Goal: Task Accomplishment & Management: Complete application form

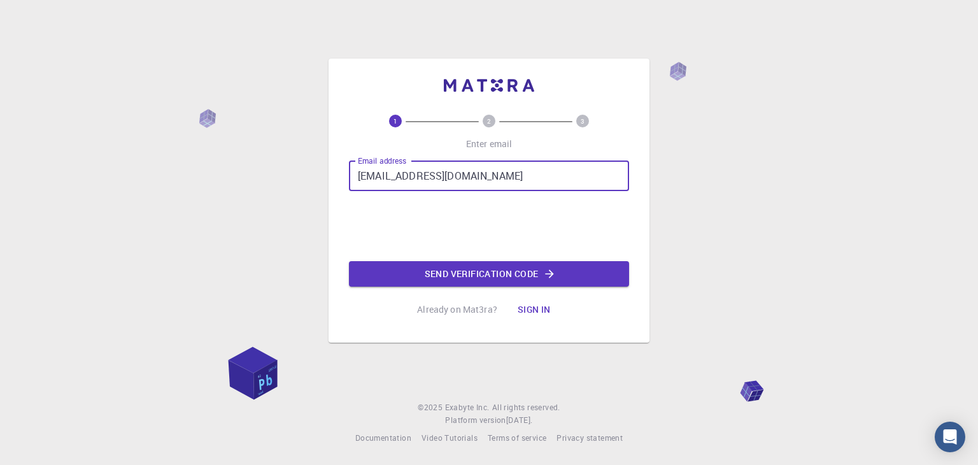
type input "[EMAIL_ADDRESS][DOMAIN_NAME]"
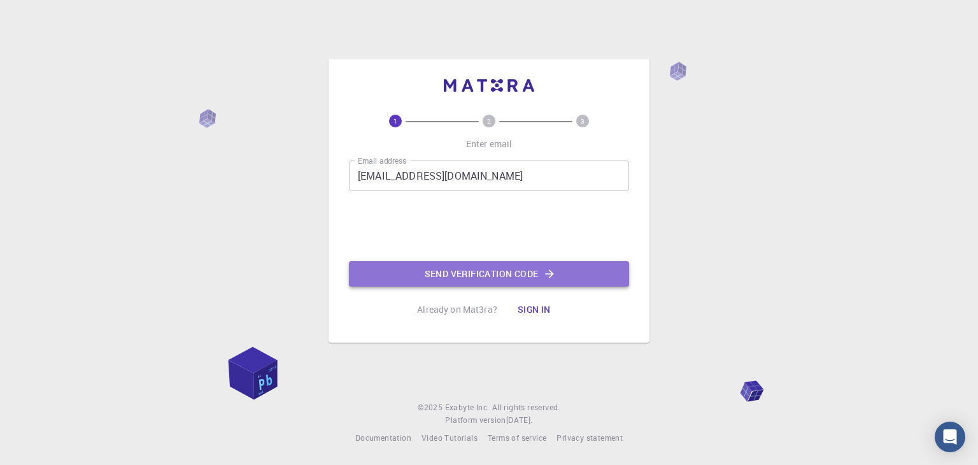
click at [452, 276] on button "Send verification code" at bounding box center [489, 273] width 280 height 25
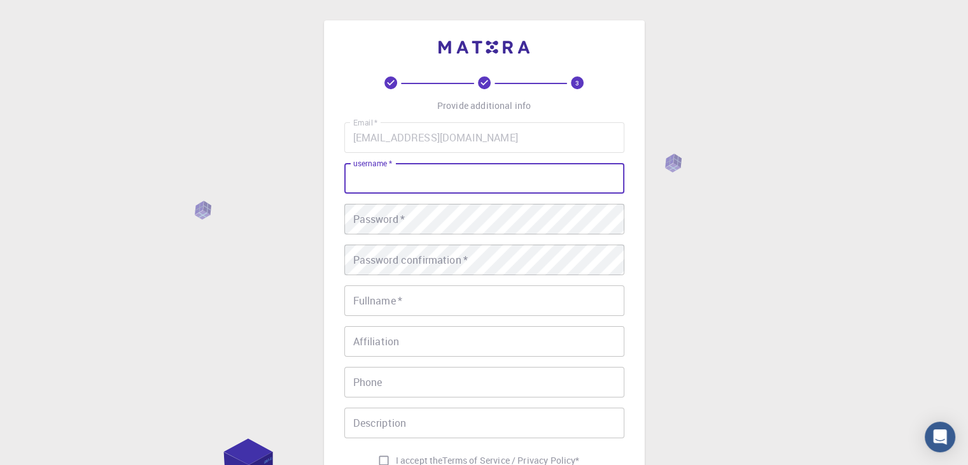
click at [433, 187] on input "username   *" at bounding box center [484, 178] width 280 height 31
type input "[PERSON_NAME]"
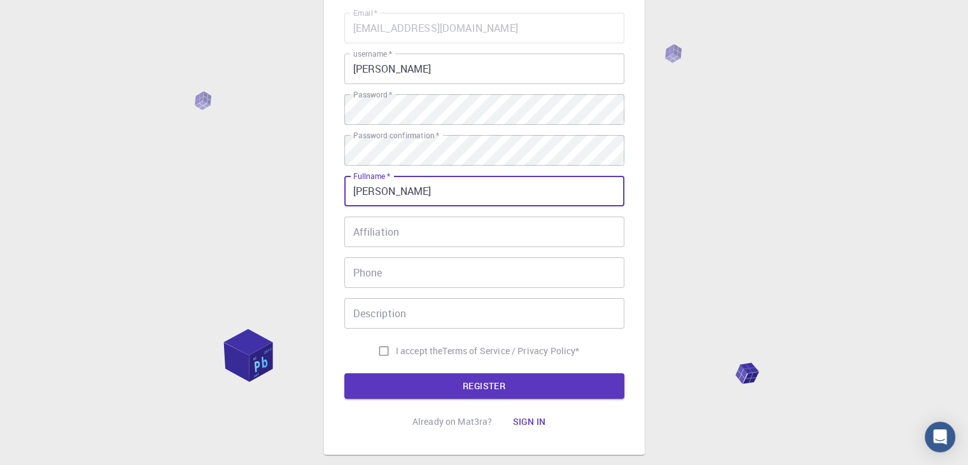
scroll to position [115, 0]
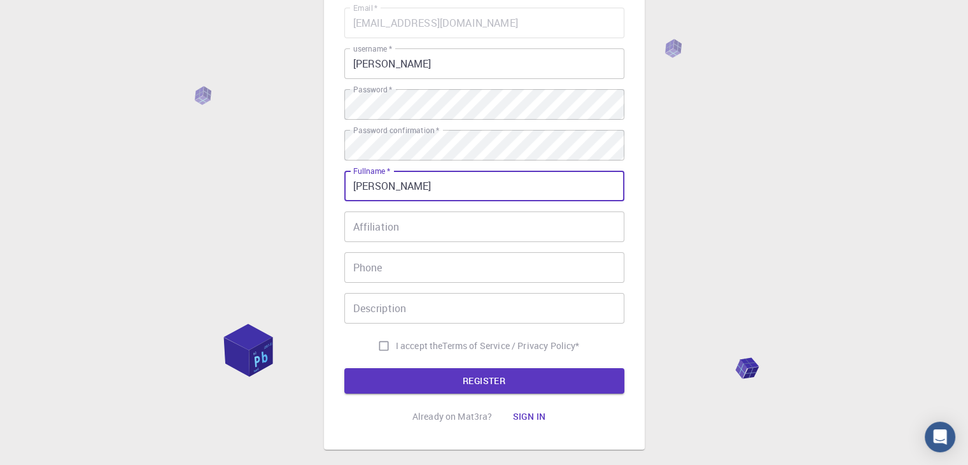
type input "[PERSON_NAME]"
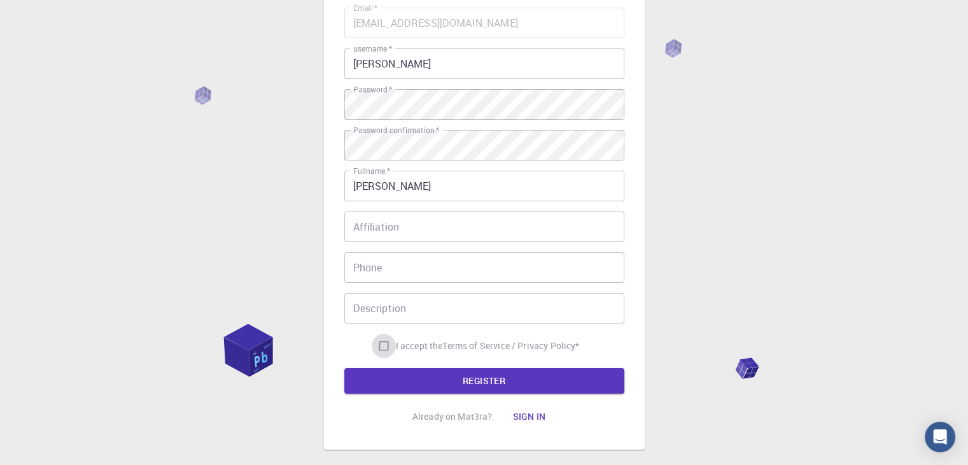
click at [384, 345] on input "I accept the Terms of Service / Privacy Policy *" at bounding box center [384, 346] width 24 height 24
checkbox input "true"
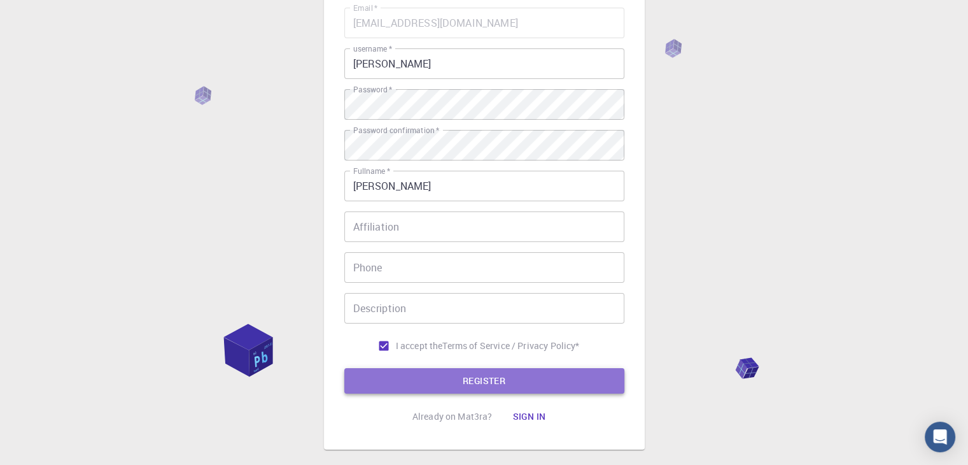
click at [425, 375] on button "REGISTER" at bounding box center [484, 380] width 280 height 25
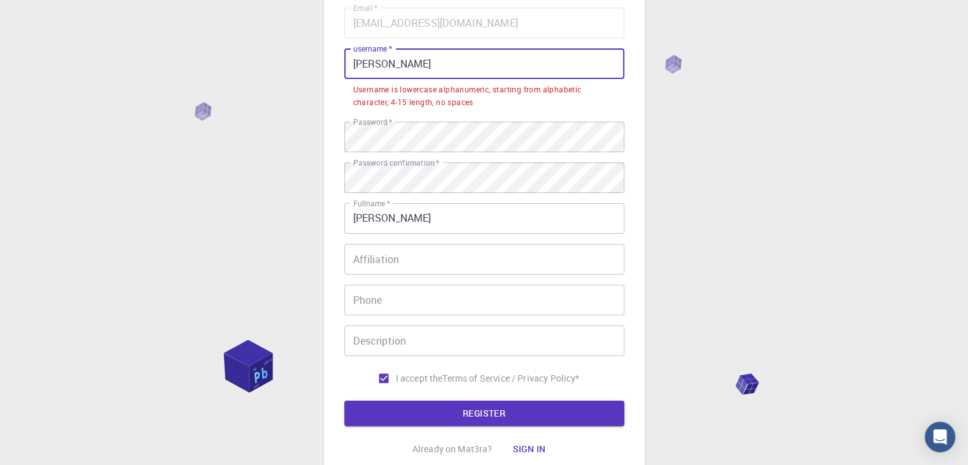
click at [409, 59] on input "[PERSON_NAME]" at bounding box center [484, 63] width 280 height 31
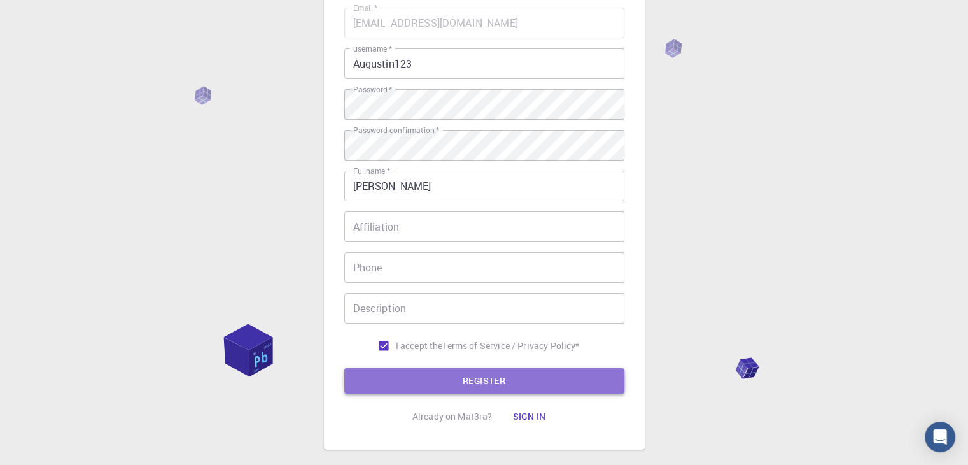
click at [458, 386] on button "REGISTER" at bounding box center [484, 380] width 280 height 25
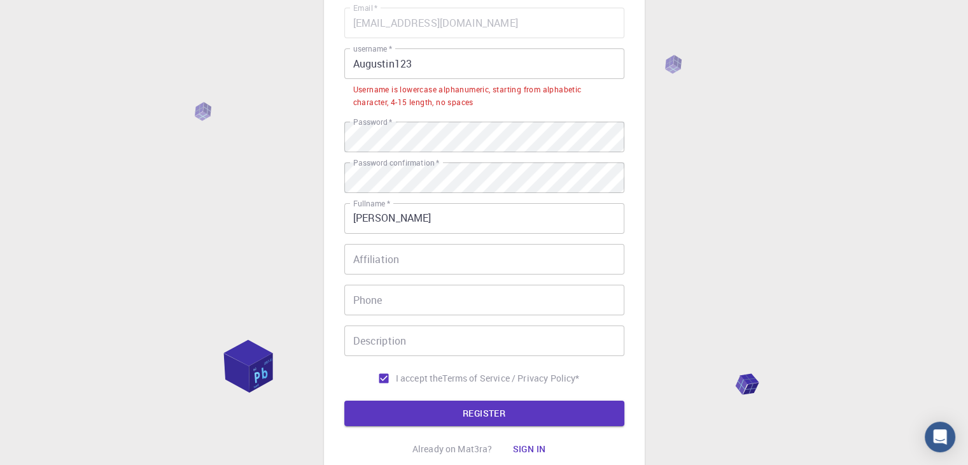
click at [427, 56] on input "Augustin123" at bounding box center [484, 63] width 280 height 31
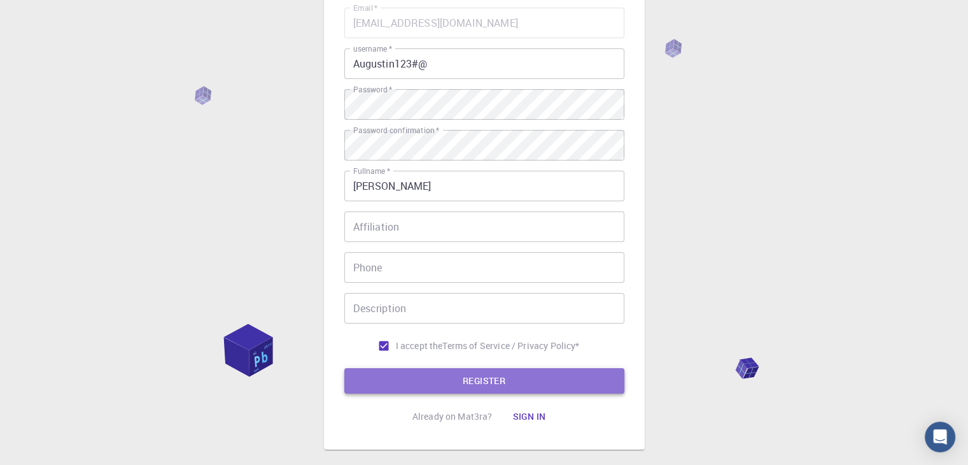
click at [483, 378] on button "REGISTER" at bounding box center [484, 380] width 280 height 25
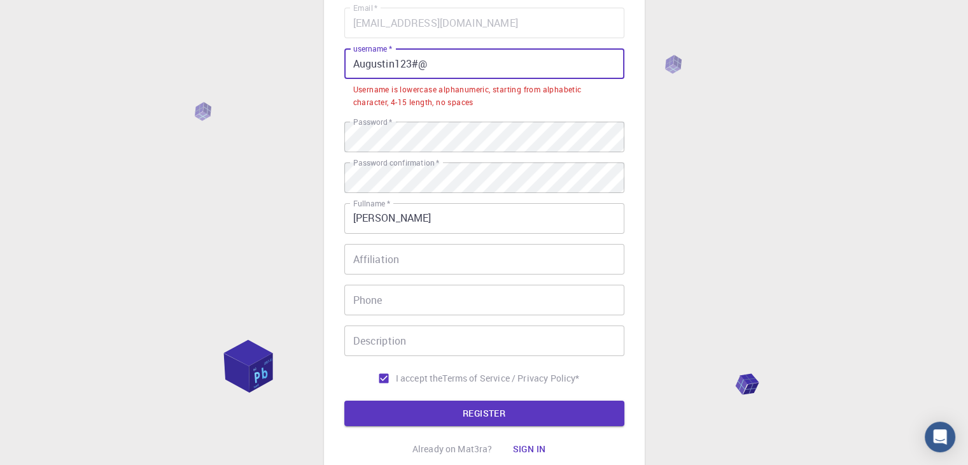
click at [360, 62] on input "Augustin123#@" at bounding box center [484, 63] width 280 height 31
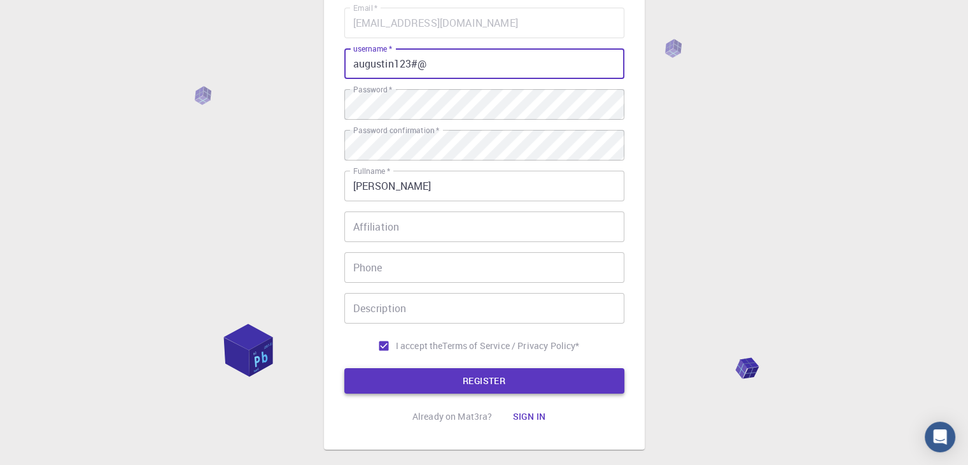
click at [467, 386] on button "REGISTER" at bounding box center [484, 380] width 280 height 25
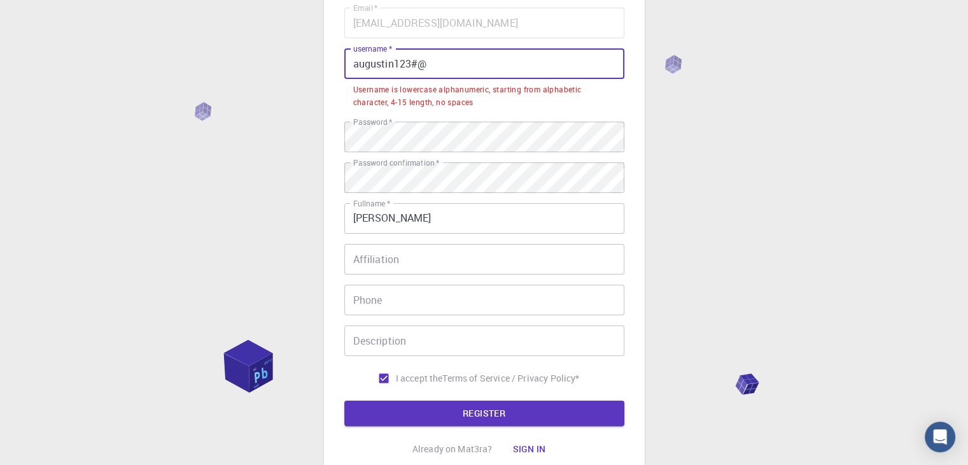
click at [439, 62] on input "augustin123#@" at bounding box center [484, 63] width 280 height 31
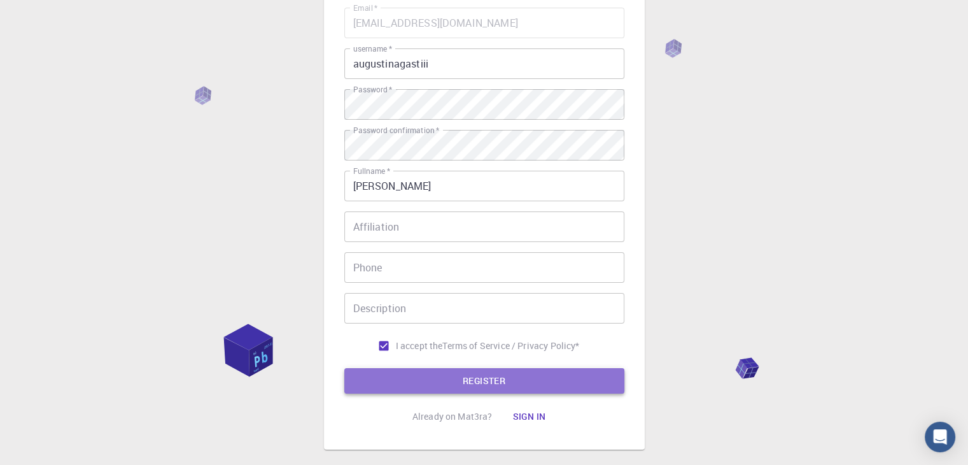
click at [493, 382] on button "REGISTER" at bounding box center [484, 380] width 280 height 25
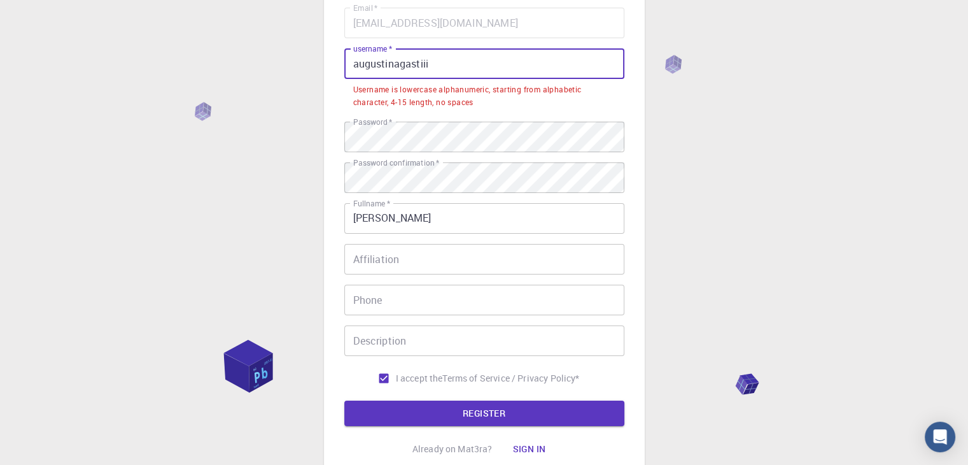
click at [479, 66] on input "augustinagastiii" at bounding box center [484, 63] width 280 height 31
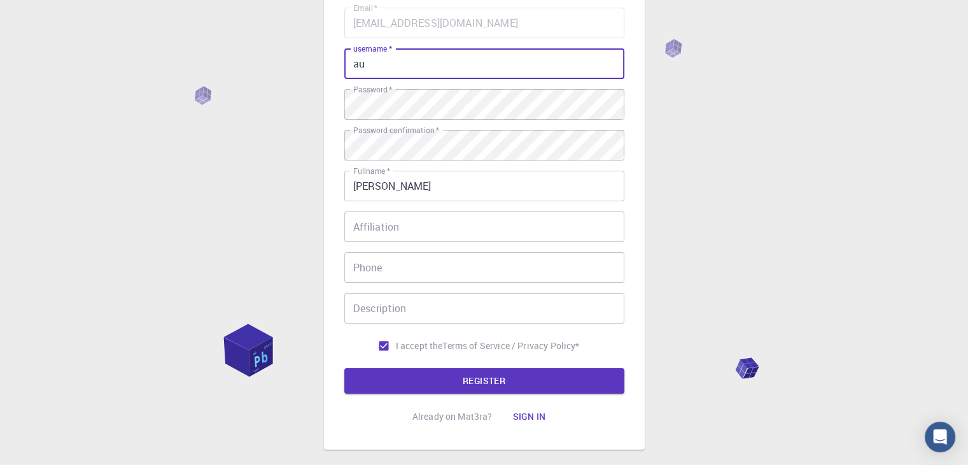
type input "a"
type input "A"
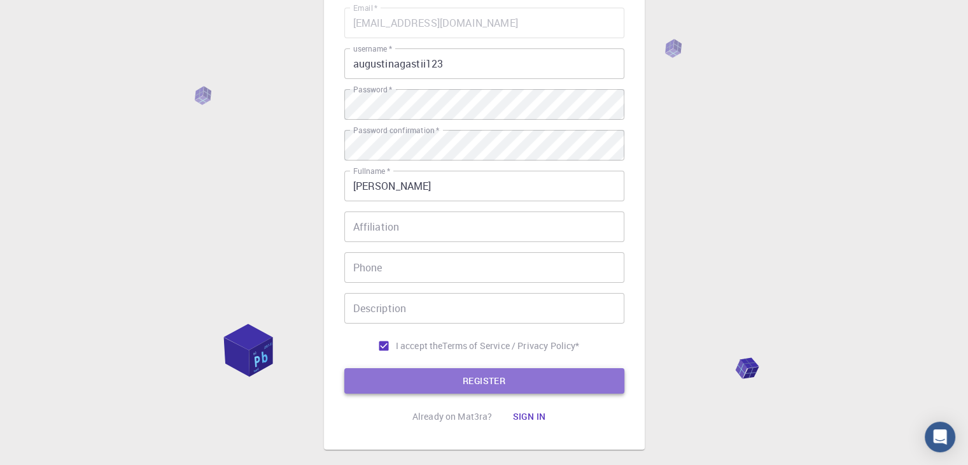
click at [479, 388] on button "REGISTER" at bounding box center [484, 380] width 280 height 25
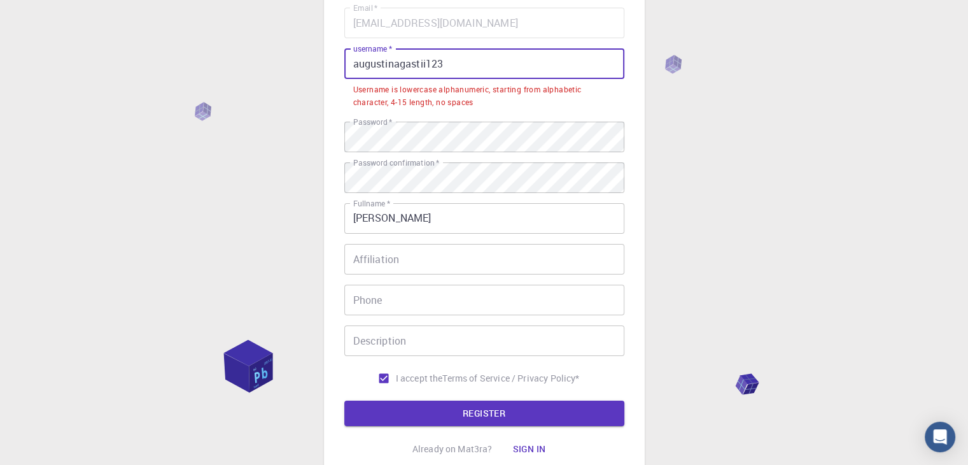
click at [442, 60] on input "augustinagastii123" at bounding box center [484, 63] width 280 height 31
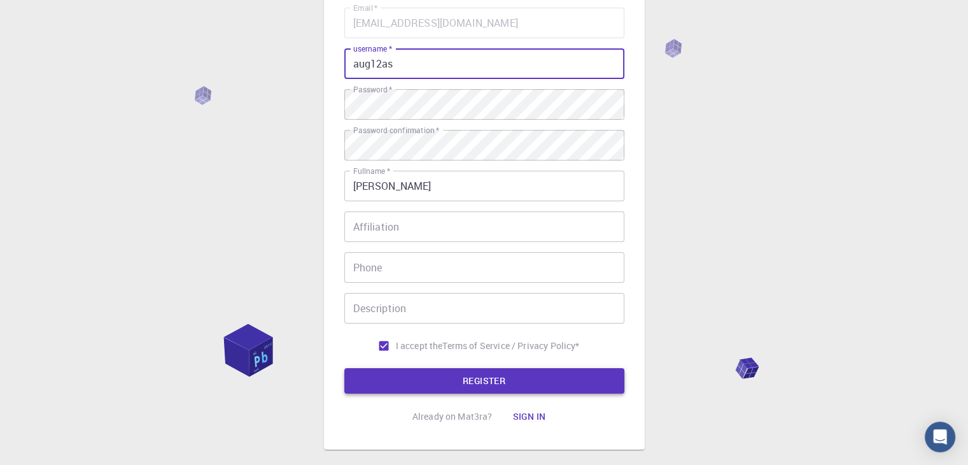
type input "aug12as"
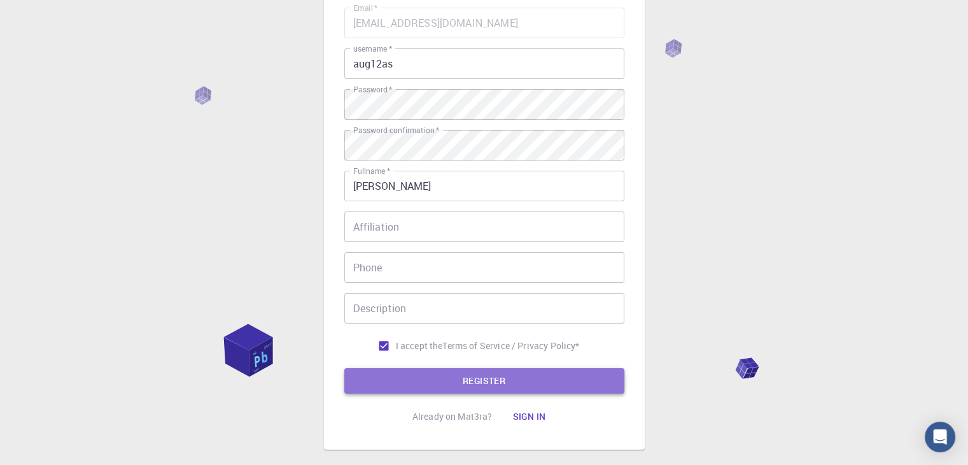
click at [477, 385] on button "REGISTER" at bounding box center [484, 380] width 280 height 25
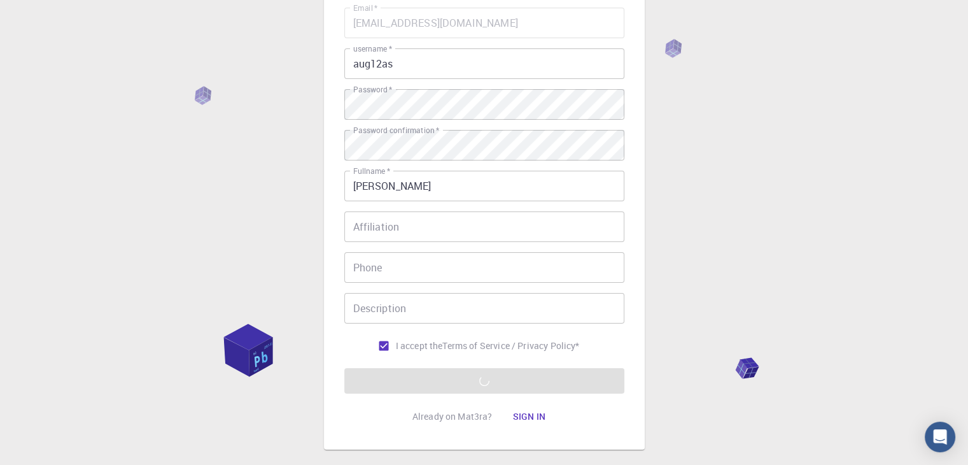
click at [714, 263] on div "3 Provide additional info Email   * [EMAIL_ADDRESS][DOMAIN_NAME] Email   * user…" at bounding box center [484, 209] width 968 height 648
drag, startPoint x: 253, startPoint y: 344, endPoint x: 313, endPoint y: 331, distance: 60.6
click at [313, 331] on div "3 Provide additional info Email   * [EMAIL_ADDRESS][DOMAIN_NAME] Email   * user…" at bounding box center [484, 209] width 968 height 648
click at [460, 384] on form "Email   * [EMAIL_ADDRESS][DOMAIN_NAME] Email   * username   * aug12as username …" at bounding box center [484, 201] width 280 height 386
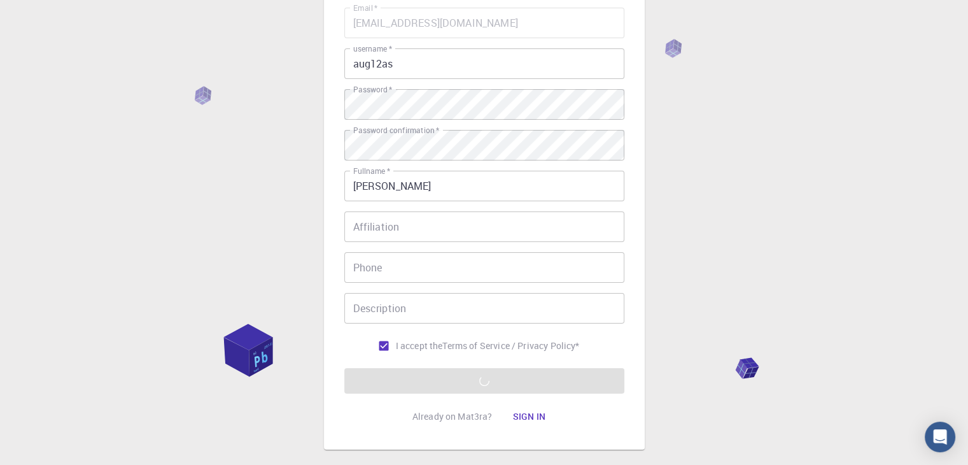
click at [460, 384] on form "Email   * [EMAIL_ADDRESS][DOMAIN_NAME] Email   * username   * aug12as username …" at bounding box center [484, 201] width 280 height 386
click at [682, 342] on div "3 Provide additional info Email   * [EMAIL_ADDRESS][DOMAIN_NAME] Email   * user…" at bounding box center [484, 209] width 968 height 648
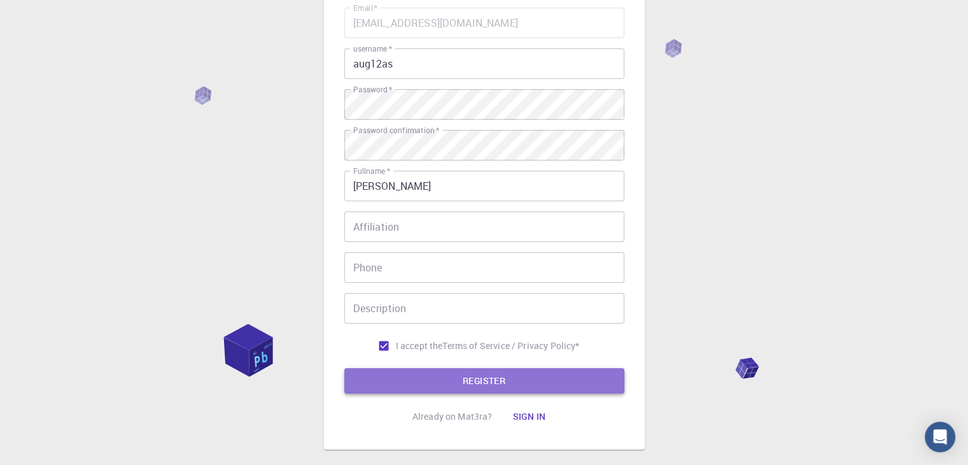
click at [491, 379] on button "REGISTER" at bounding box center [484, 380] width 280 height 25
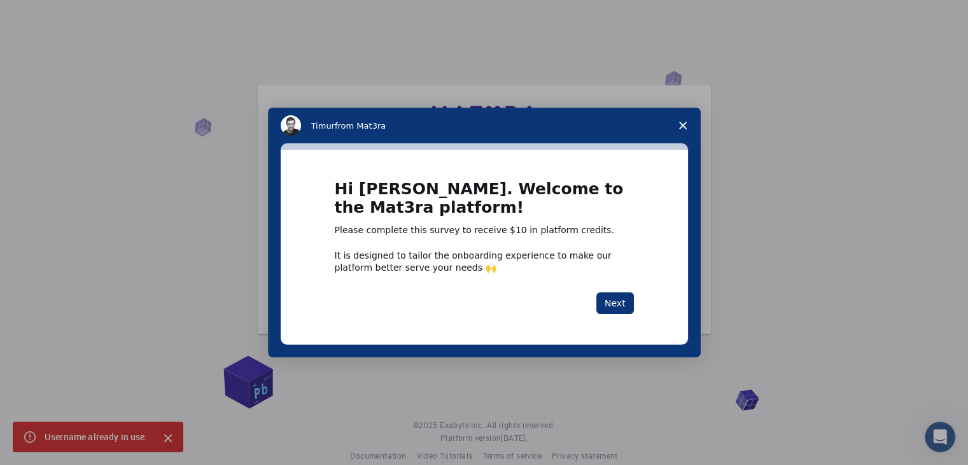
click at [682, 123] on icon "Close survey" at bounding box center [683, 126] width 8 height 8
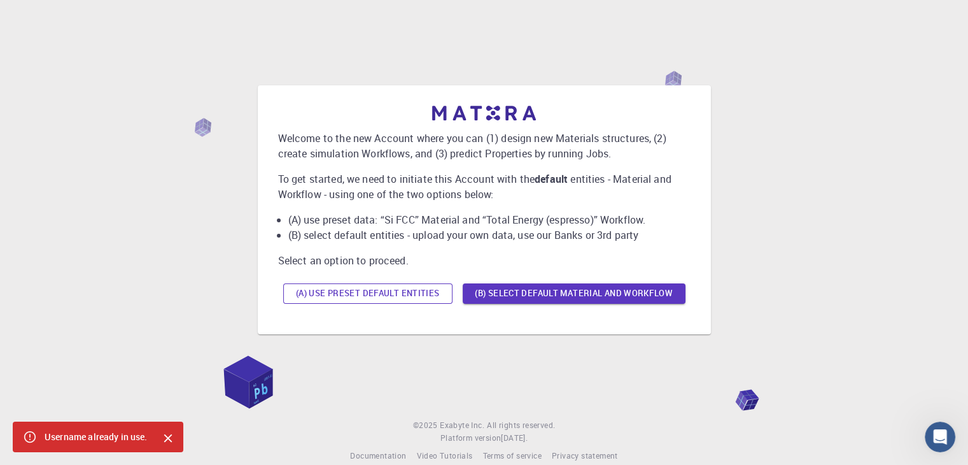
click at [418, 288] on button "(A) Use preset default entities" at bounding box center [367, 293] width 169 height 20
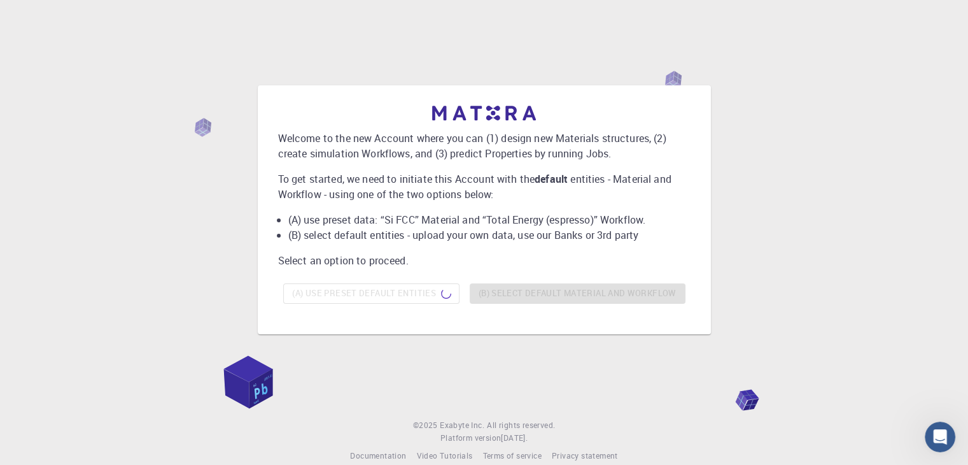
click at [563, 211] on div "Welcome to the new Account where you can (1) design new Materials structures, (…" at bounding box center [484, 207] width 412 height 203
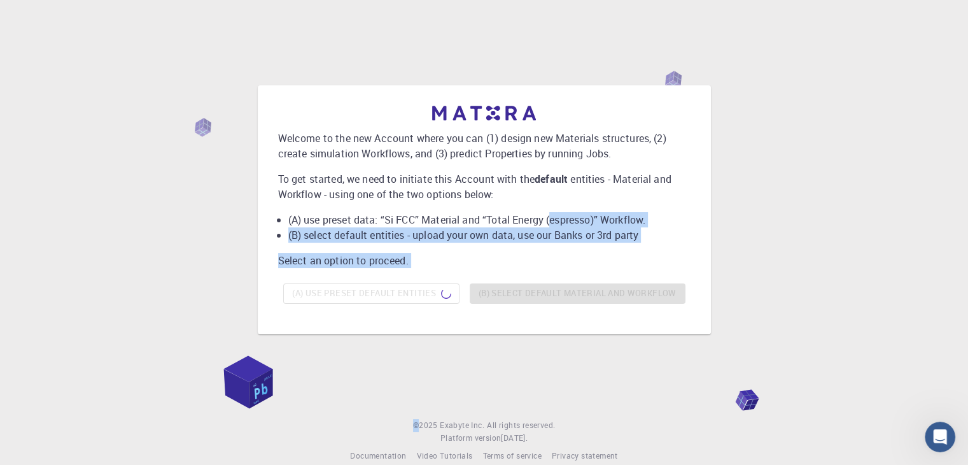
drag, startPoint x: 563, startPoint y: 211, endPoint x: 532, endPoint y: 328, distance: 121.2
click at [532, 328] on div "Welcome to the new Account where you can (1) design new Materials structures, (…" at bounding box center [484, 209] width 453 height 249
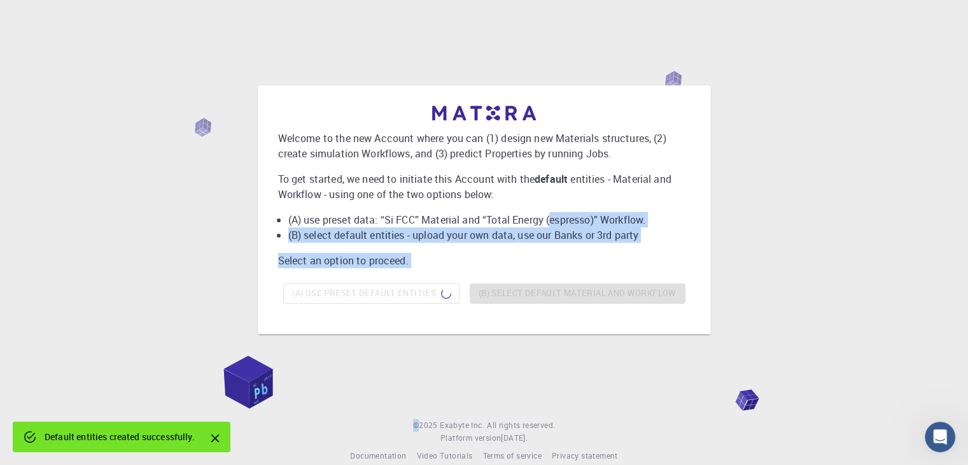
click at [722, 348] on div "Welcome to the new Account where you can (1) design new Materials structures, (…" at bounding box center [484, 210] width 938 height 348
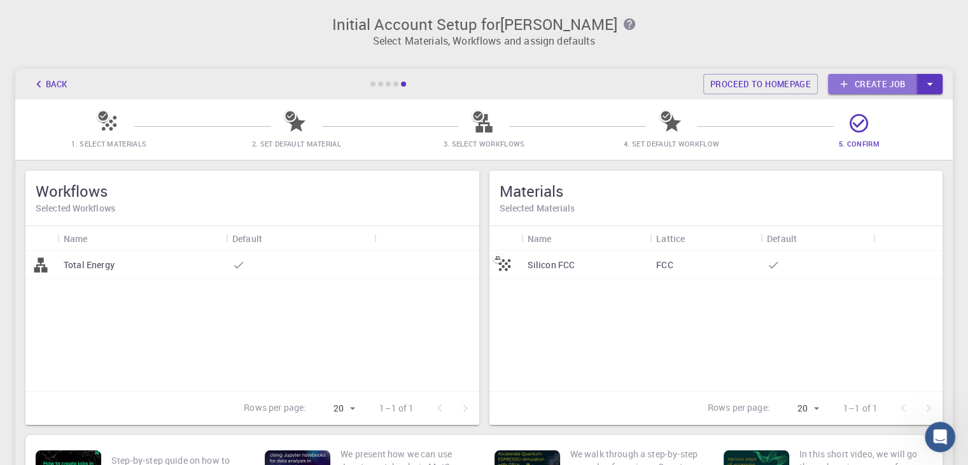
click at [871, 88] on link "Create job" at bounding box center [872, 84] width 89 height 20
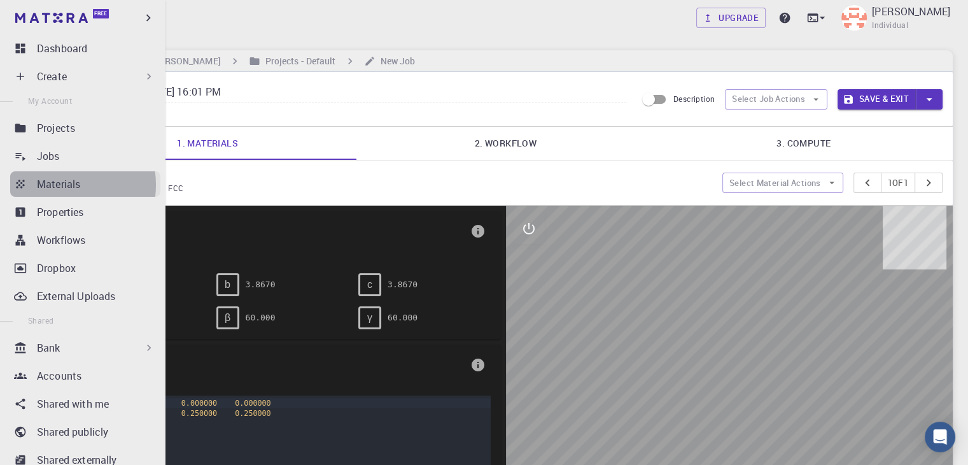
click at [62, 185] on p "Materials" at bounding box center [58, 183] width 43 height 15
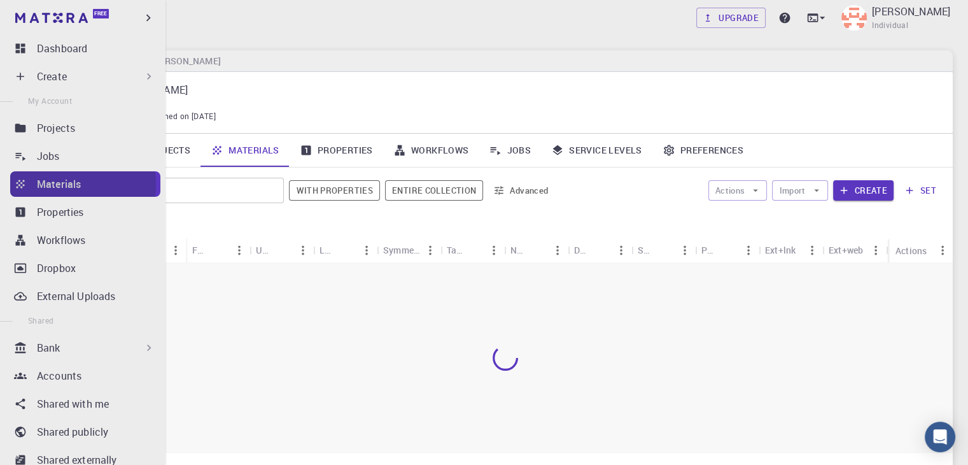
click at [62, 185] on p "Materials" at bounding box center [59, 183] width 44 height 15
